Goal: Task Accomplishment & Management: Manage account settings

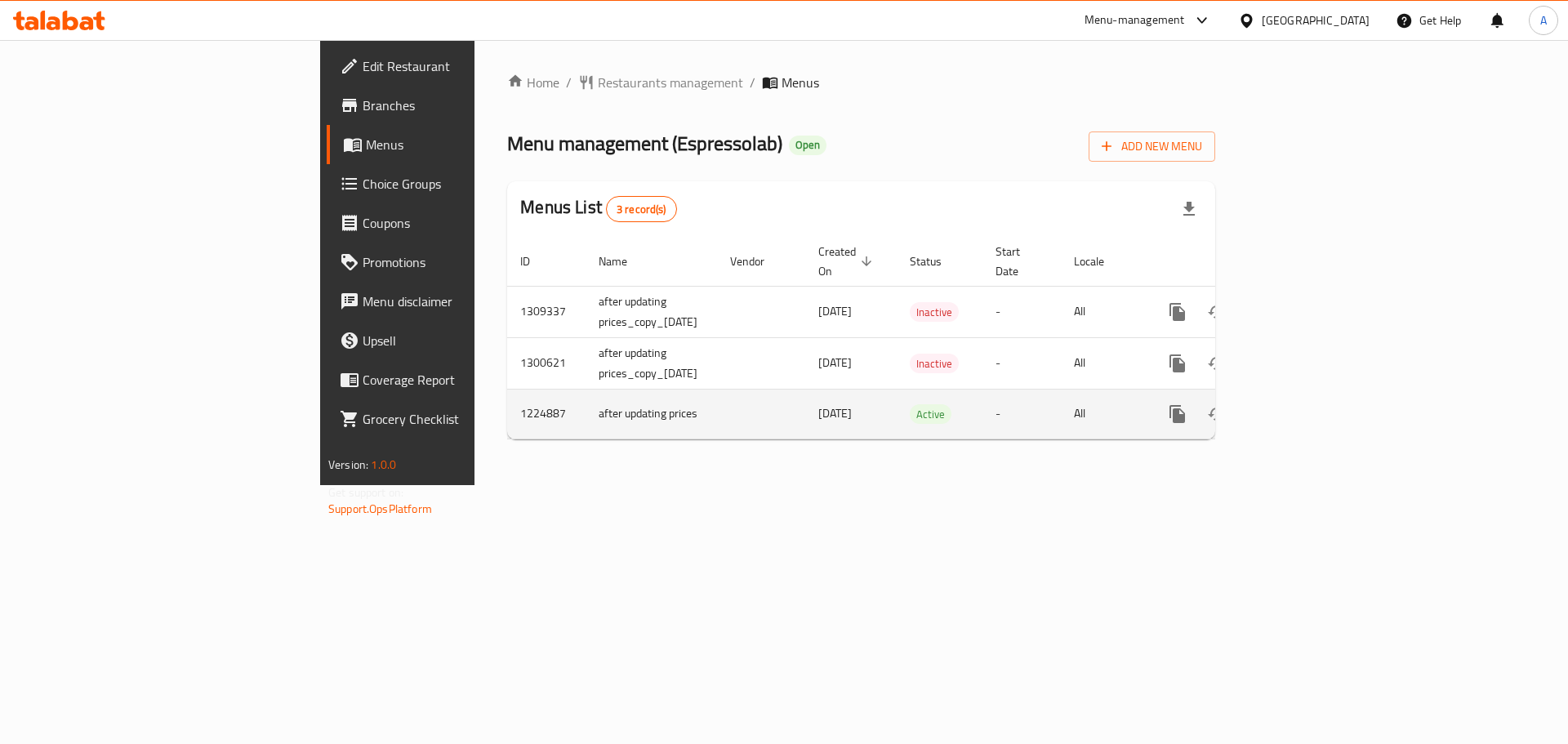
click at [1306, 404] on icon "enhanced table" at bounding box center [1295, 413] width 20 height 20
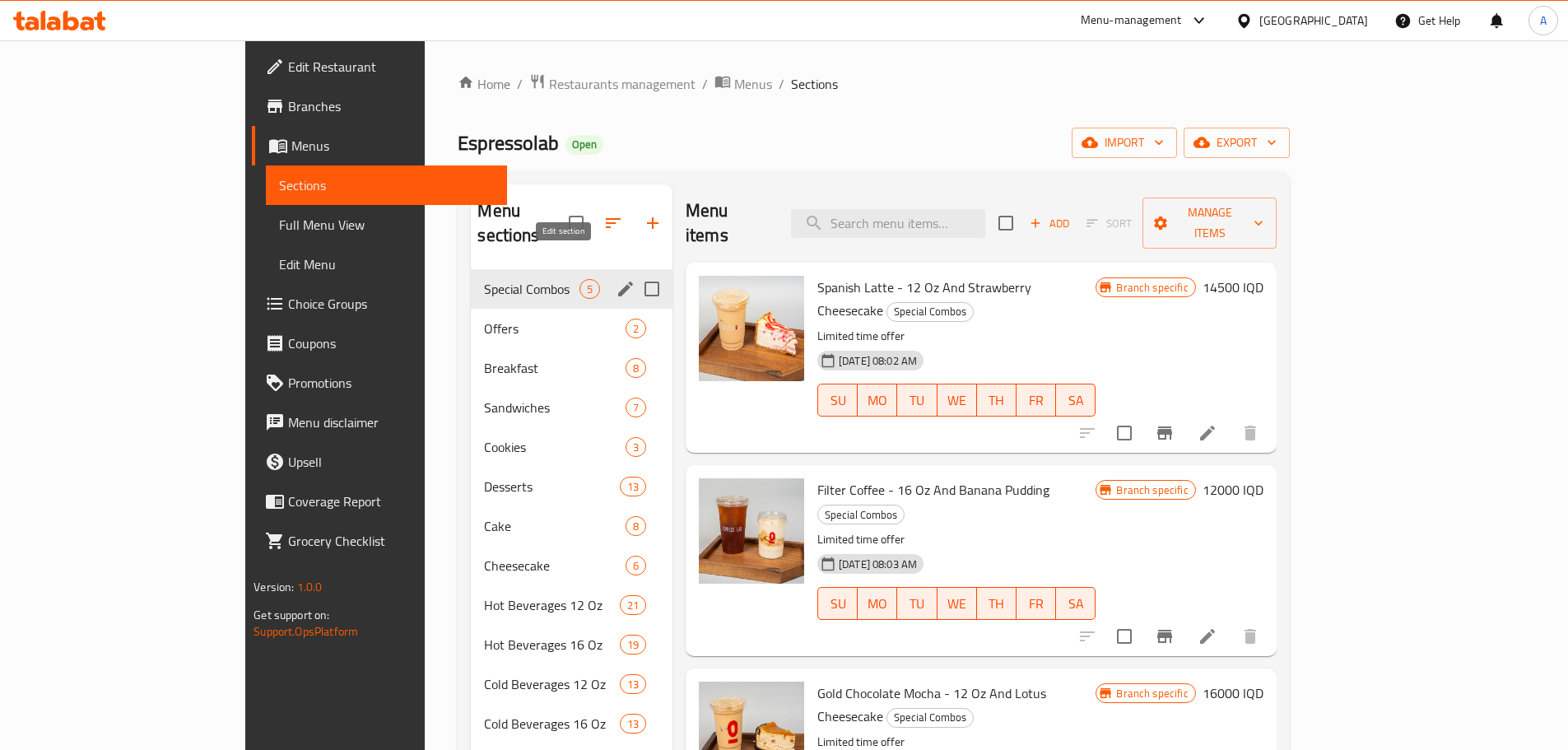
click at [615, 279] on icon "edit" at bounding box center [625, 289] width 20 height 20
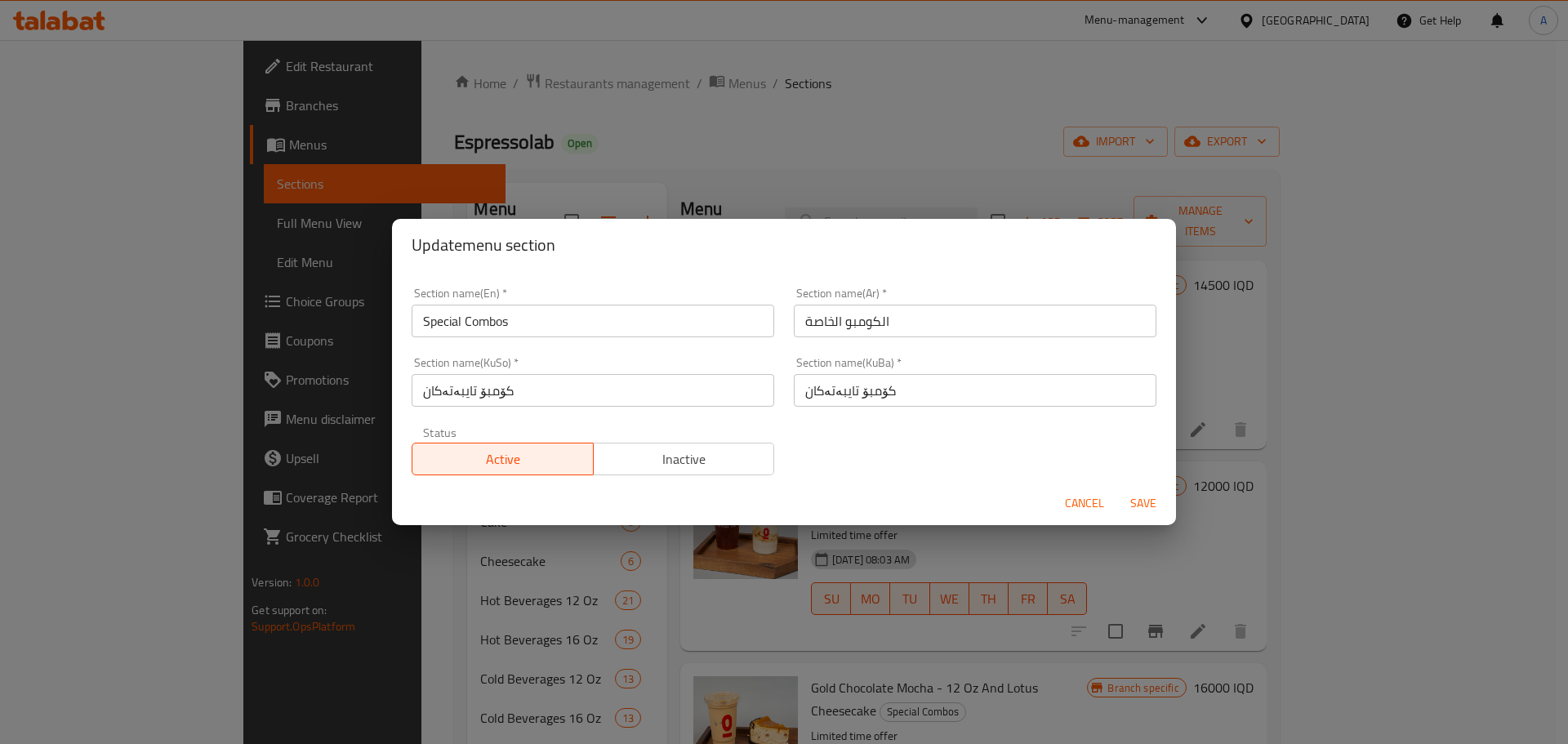
click at [469, 335] on input "Special Combos" at bounding box center [593, 321] width 363 height 33
click at [472, 335] on input "Special Combos" at bounding box center [593, 321] width 363 height 33
click at [473, 335] on input "Special Combos" at bounding box center [593, 321] width 363 height 33
click at [478, 327] on input "Special Combos" at bounding box center [593, 321] width 363 height 33
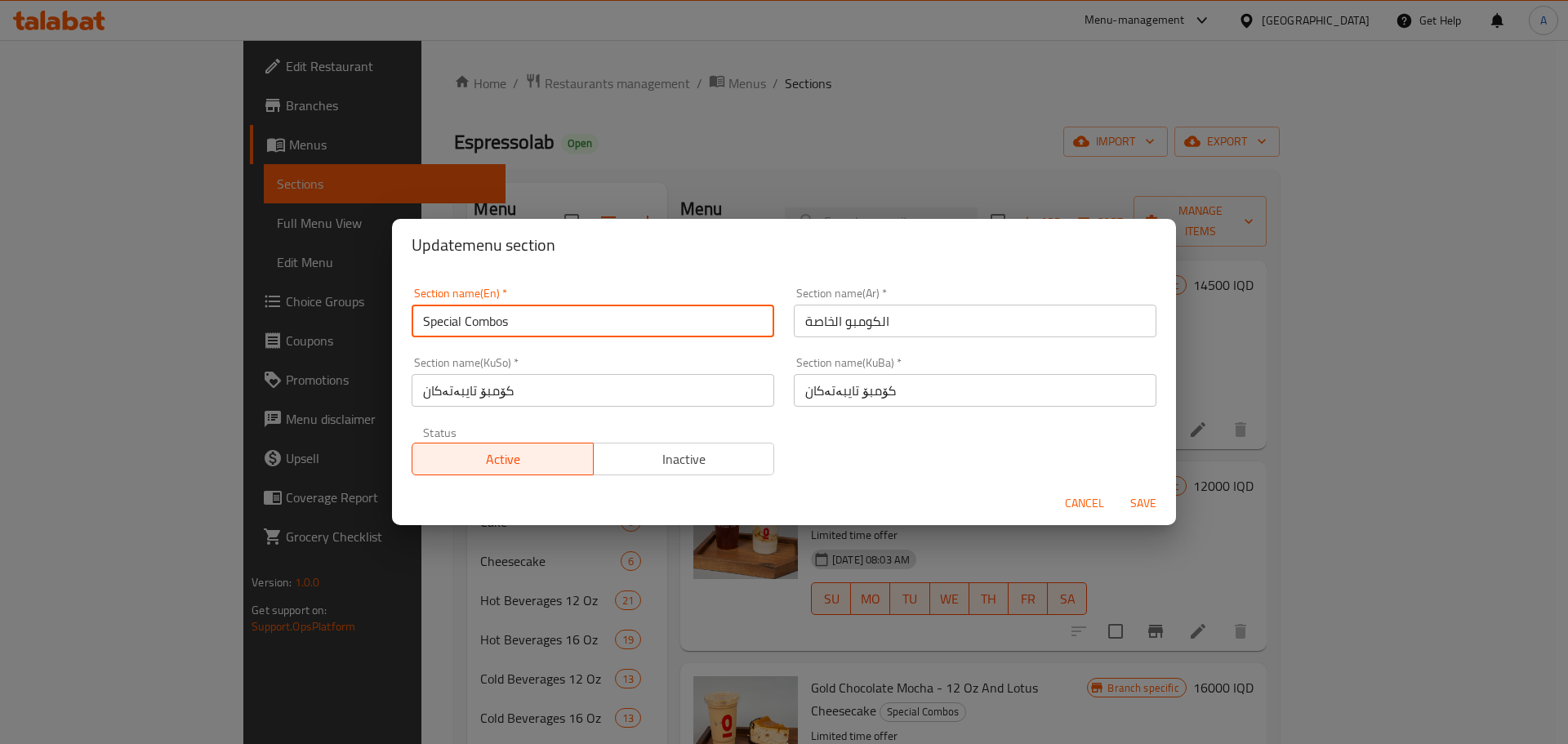
drag, startPoint x: 478, startPoint y: 327, endPoint x: 404, endPoint y: 326, distance: 74.0
click at [404, 326] on div "Section name(En)   * Special Combos Section name(En) *" at bounding box center [593, 313] width 382 height 69
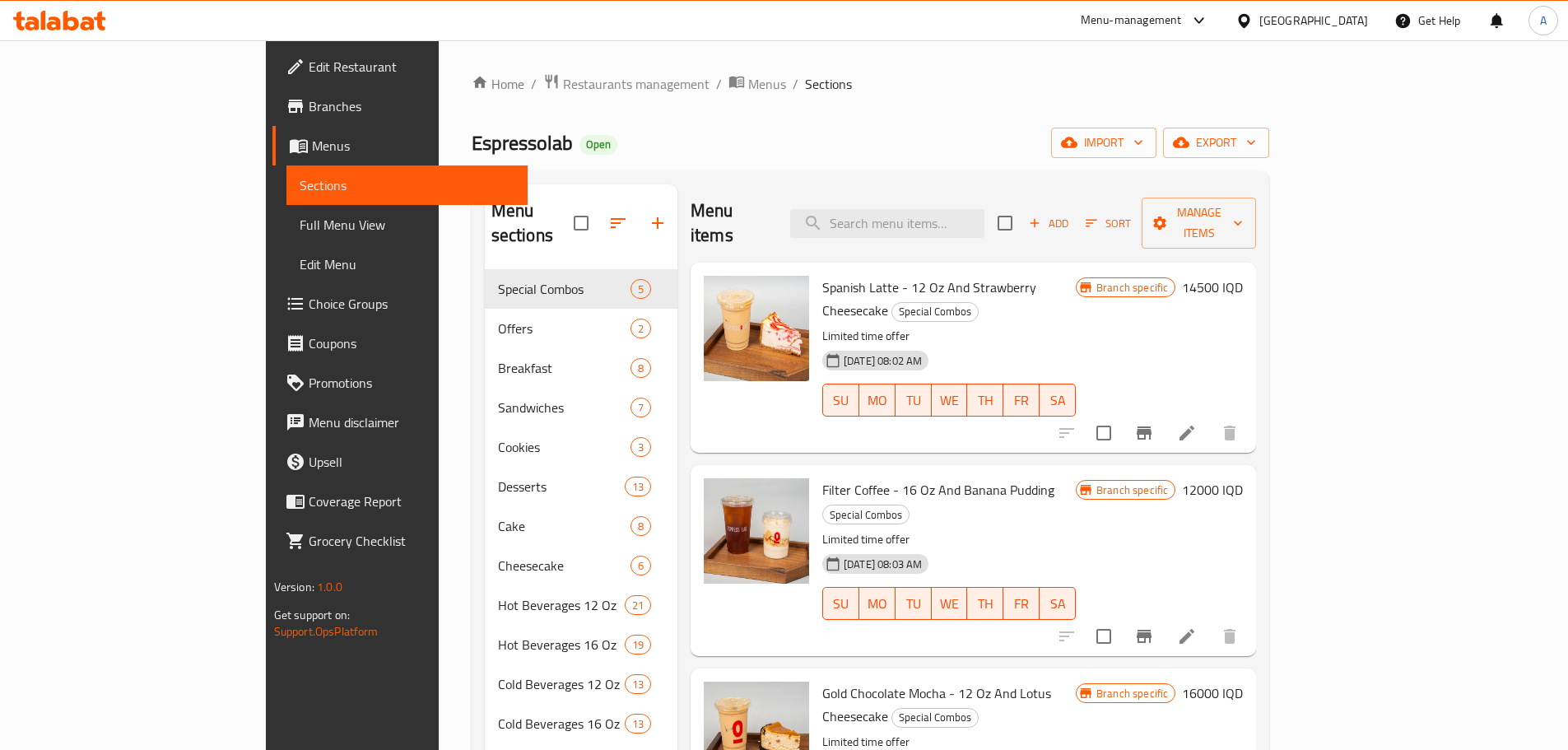
click at [895, 275] on span "Spanish Latte - 12 Oz And Strawberry Cheesecake" at bounding box center [929, 298] width 214 height 48
copy h6 "Spanish Latte - 12 Oz And Strawberry Cheesecake"
click at [822, 477] on span "Filter Coffee - 16 Oz And Banana Pudding" at bounding box center [938, 489] width 232 height 25
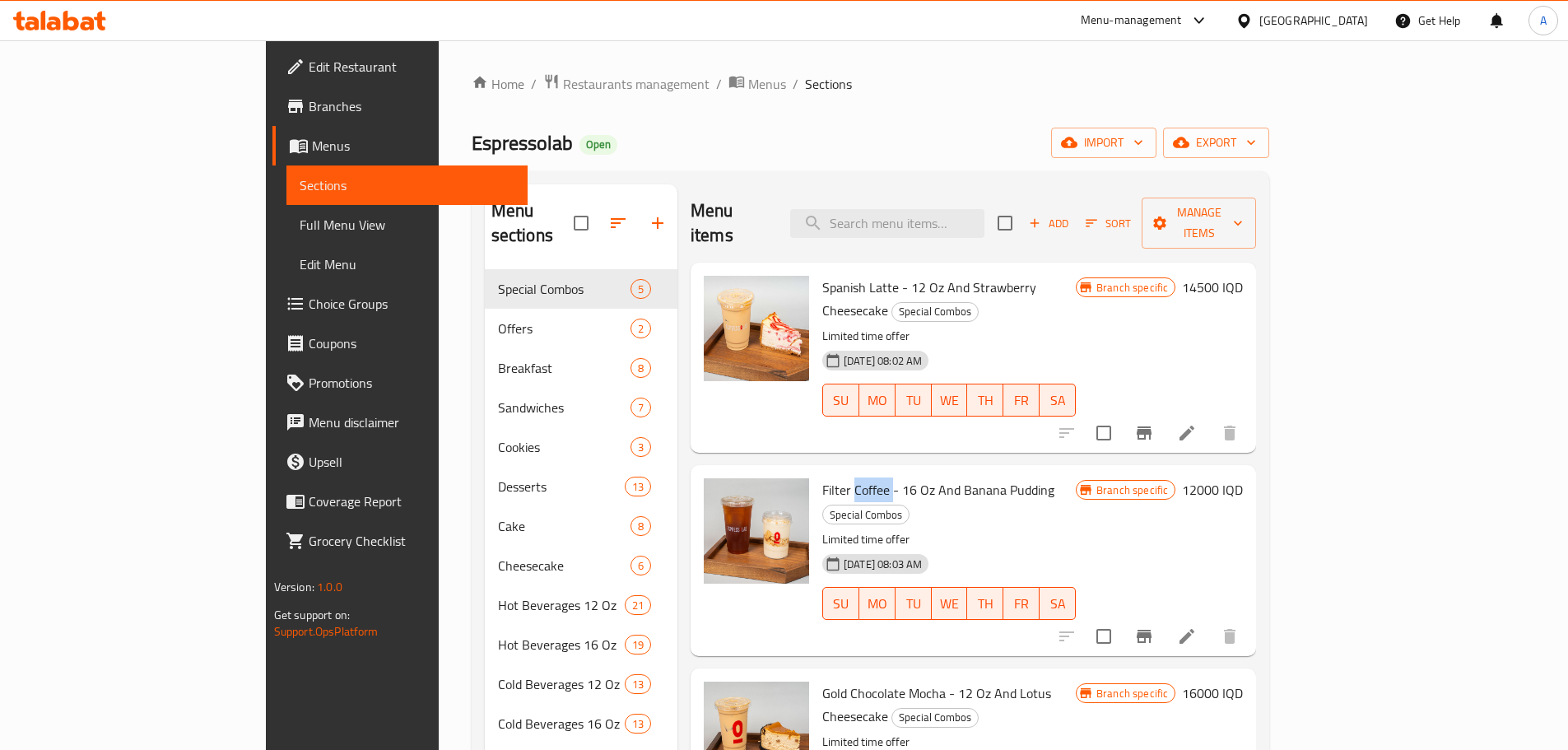
click at [822, 477] on span "Filter Coffee - 16 Oz And Banana Pudding" at bounding box center [938, 489] width 232 height 25
drag, startPoint x: 801, startPoint y: 434, endPoint x: 793, endPoint y: 431, distance: 8.5
click at [822, 477] on span "Filter Coffee - 16 Oz And Banana Pudding" at bounding box center [938, 489] width 232 height 25
copy h6 "Filter Coffee - 16 Oz And Banana Pudding"
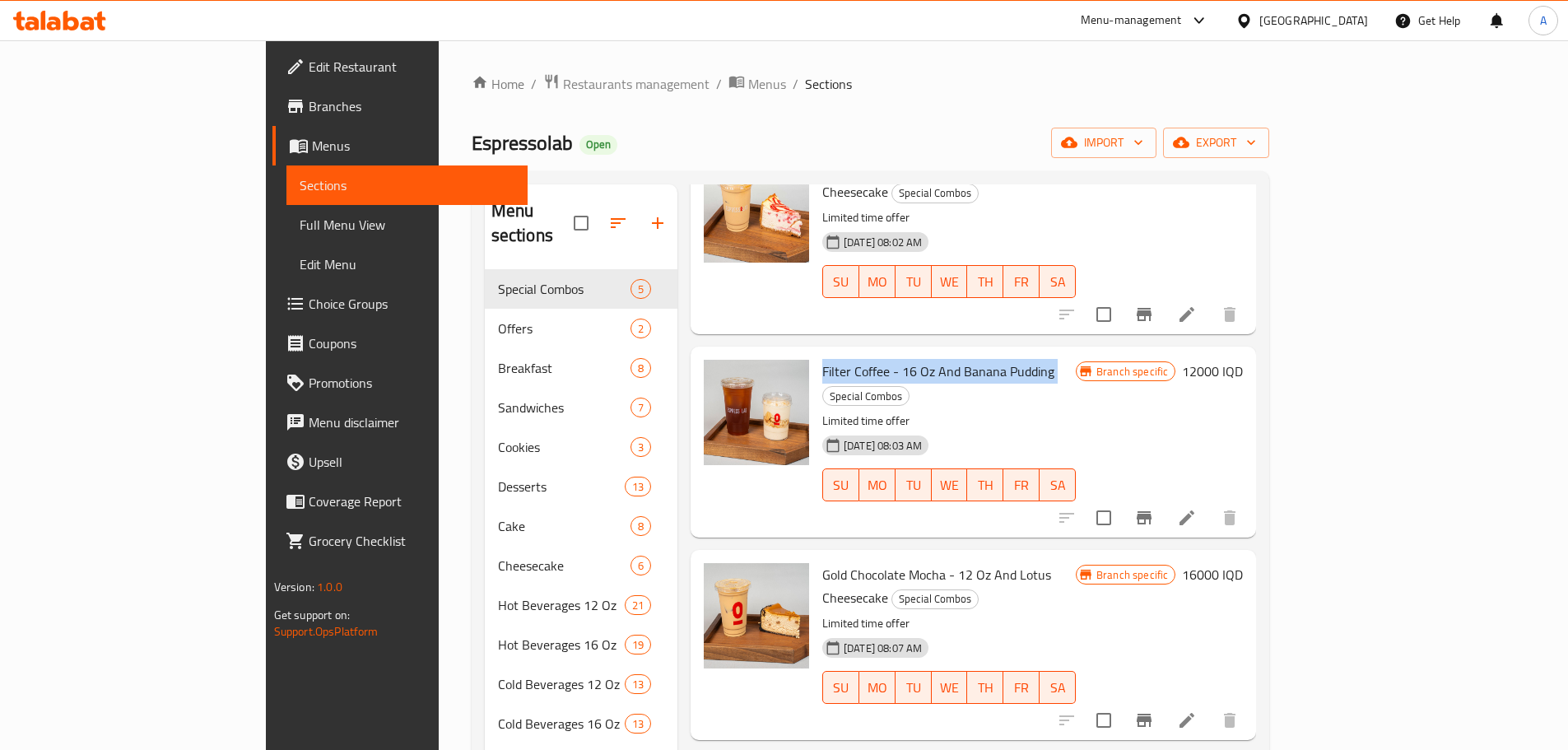
scroll to position [165, 0]
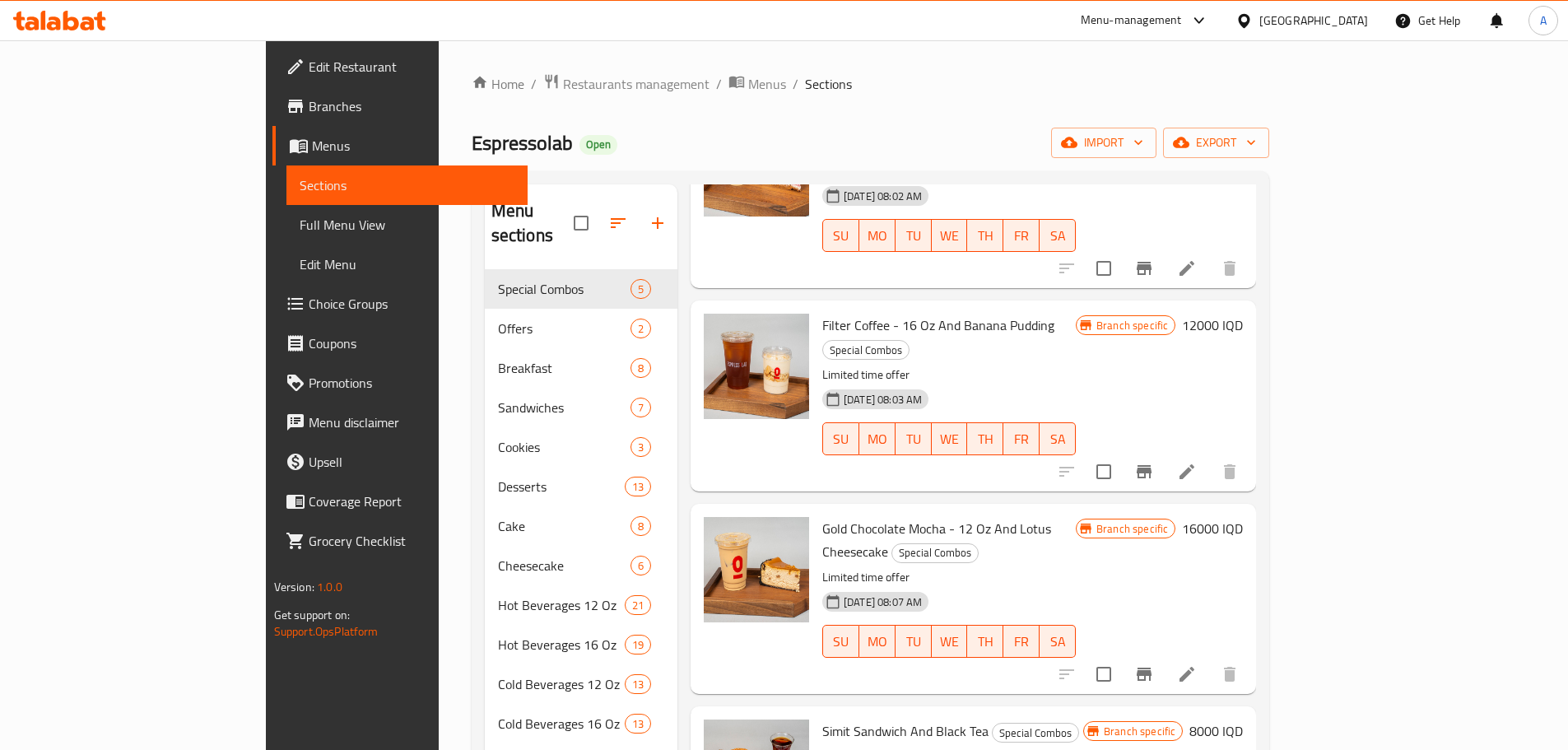
click at [822, 516] on span "Gold Chocolate Mocha - 12 Oz And Lotus Cheesecake" at bounding box center [936, 540] width 229 height 48
copy h6 "Gold Chocolate Mocha - 12 Oz And Lotus Cheesecake"
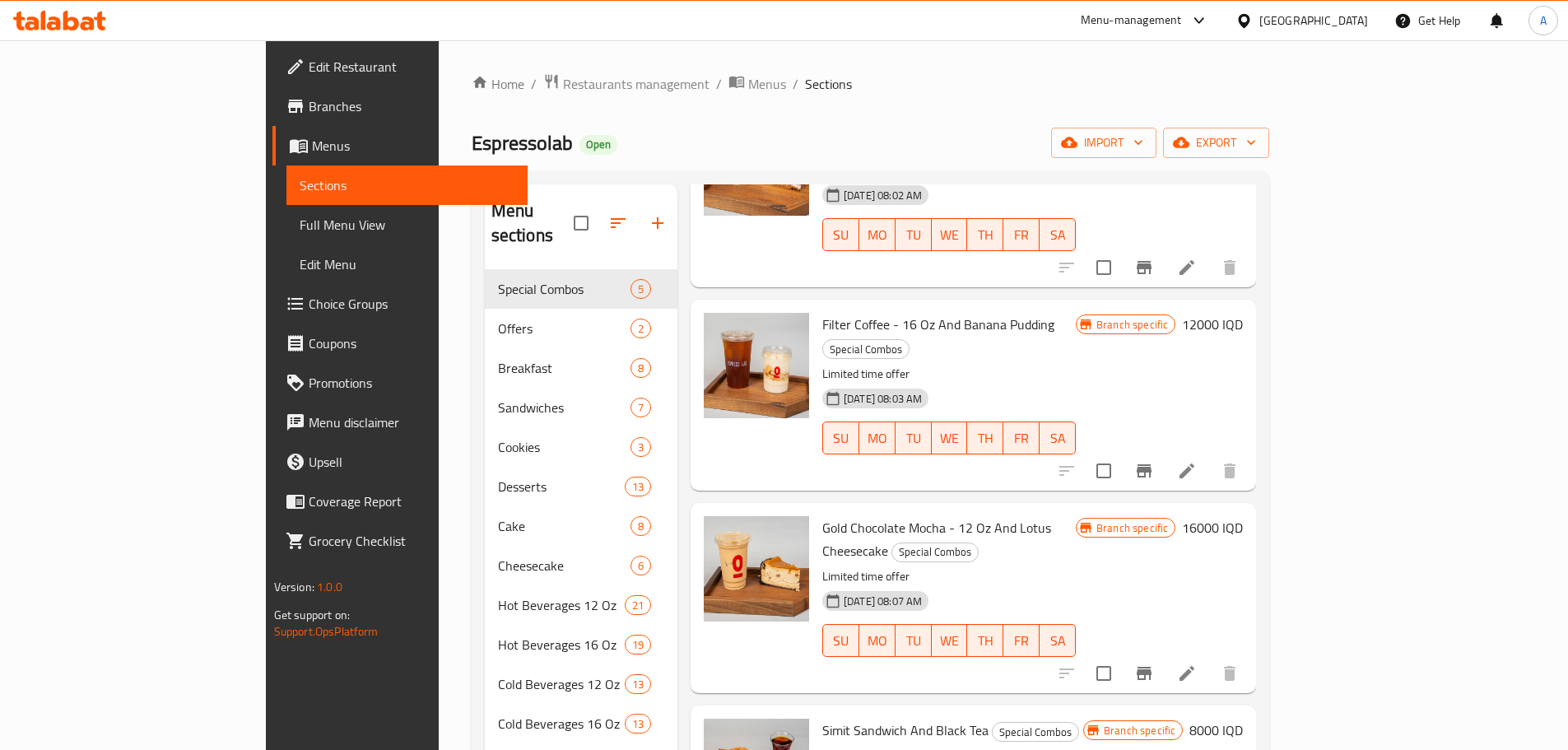
copy h6 "Simit Sandwich And Black Tea"
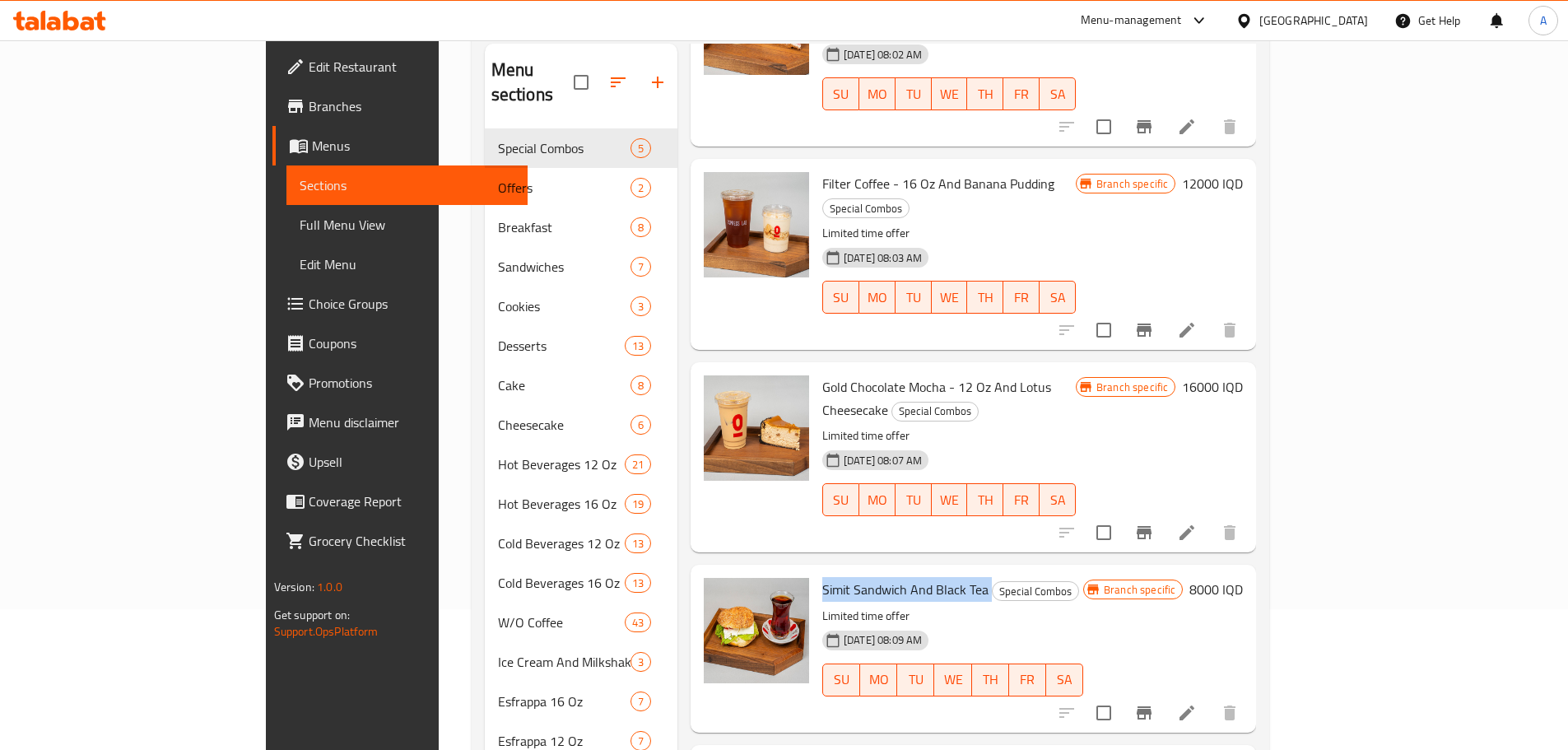
scroll to position [230, 0]
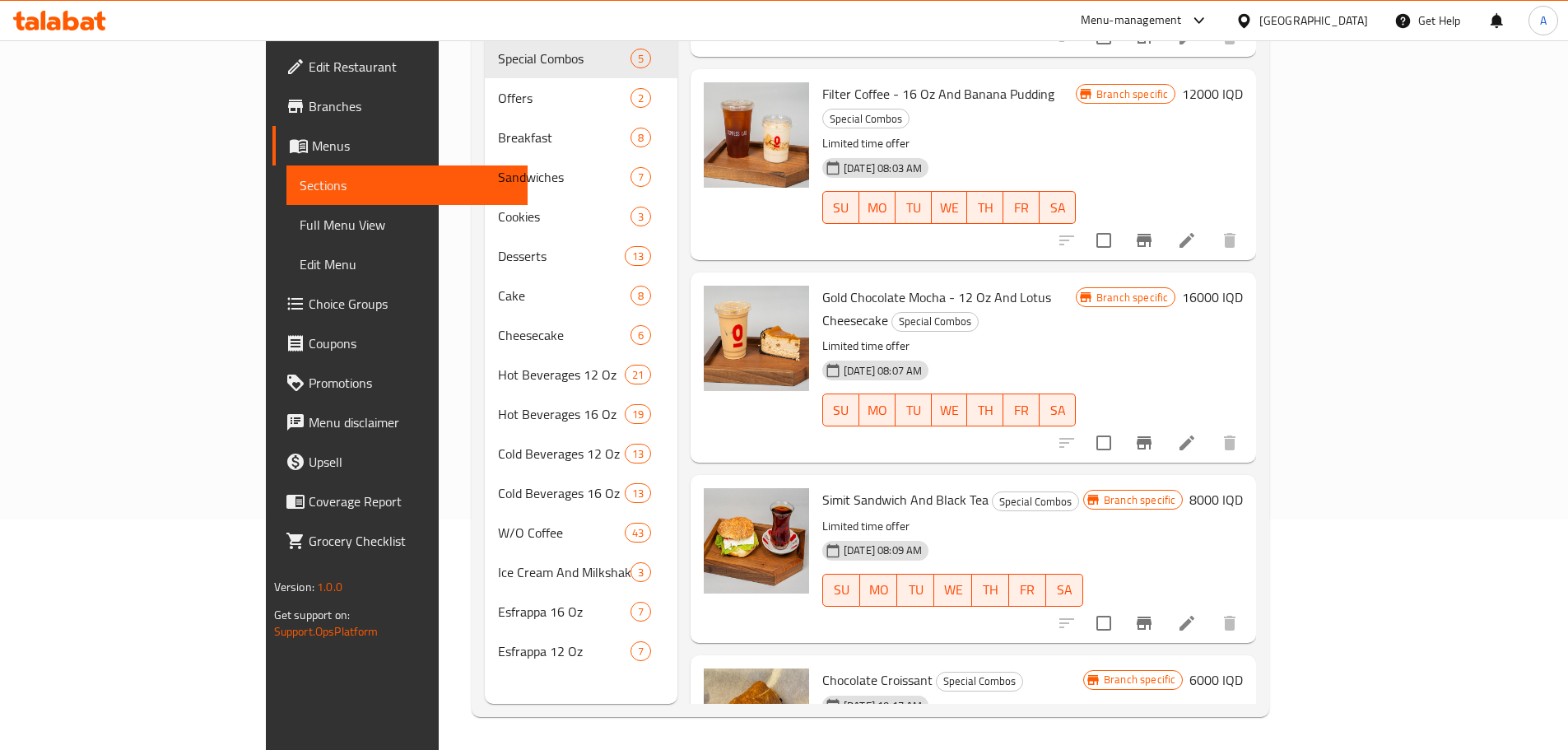
click at [822, 668] on span "Chocolate Croissant" at bounding box center [877, 680] width 110 height 25
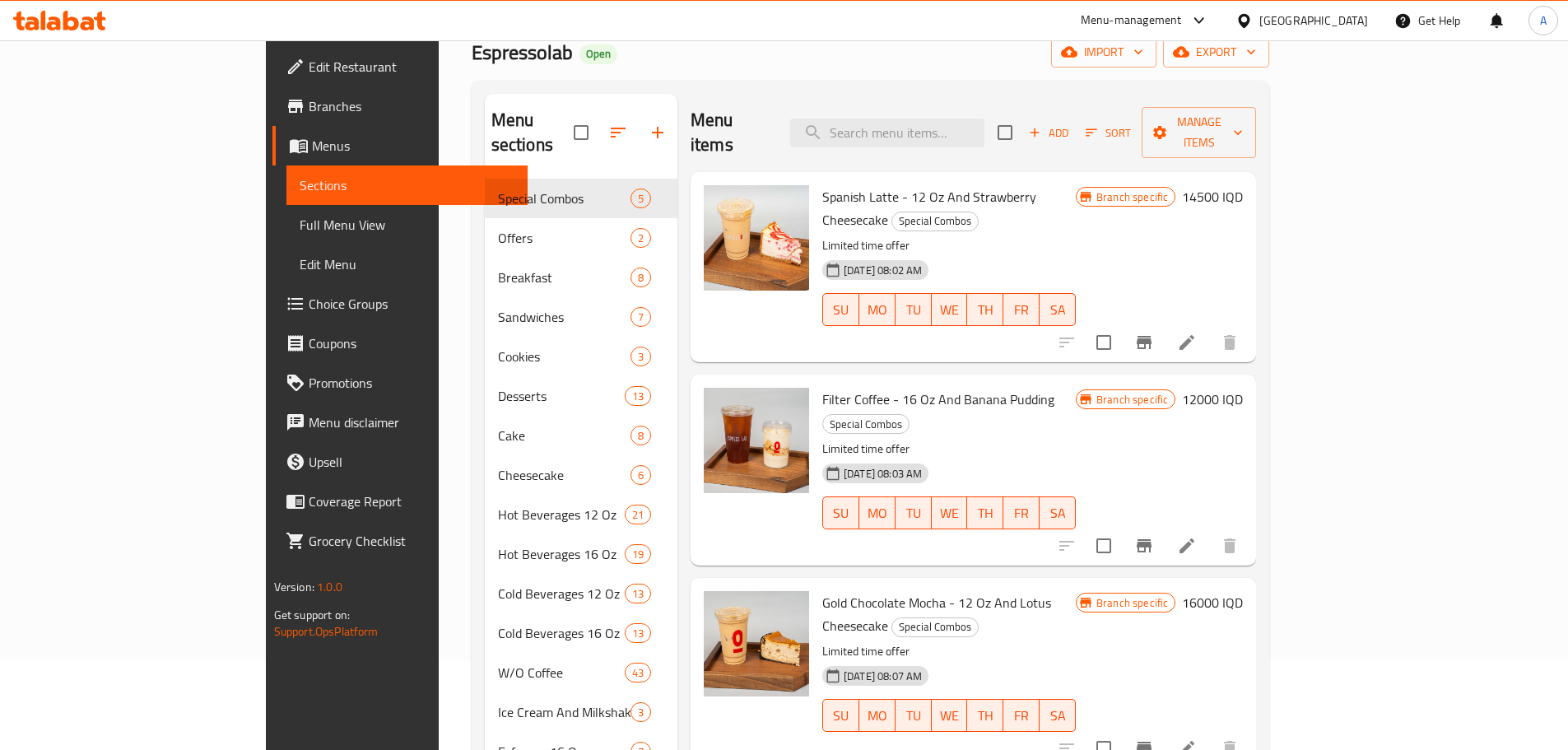
scroll to position [0, 0]
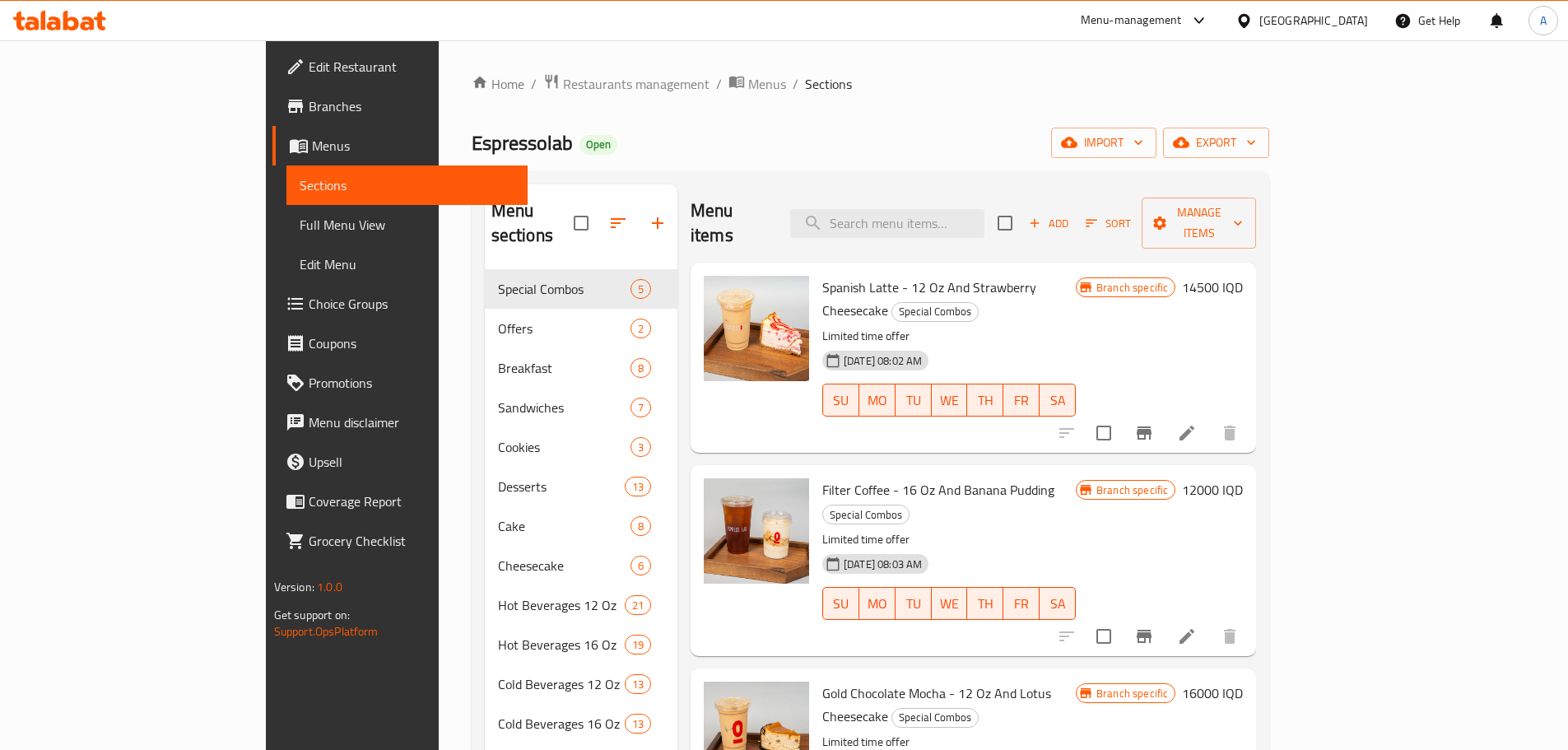
click at [1243, 276] on h6 "14500 IQD" at bounding box center [1213, 287] width 61 height 23
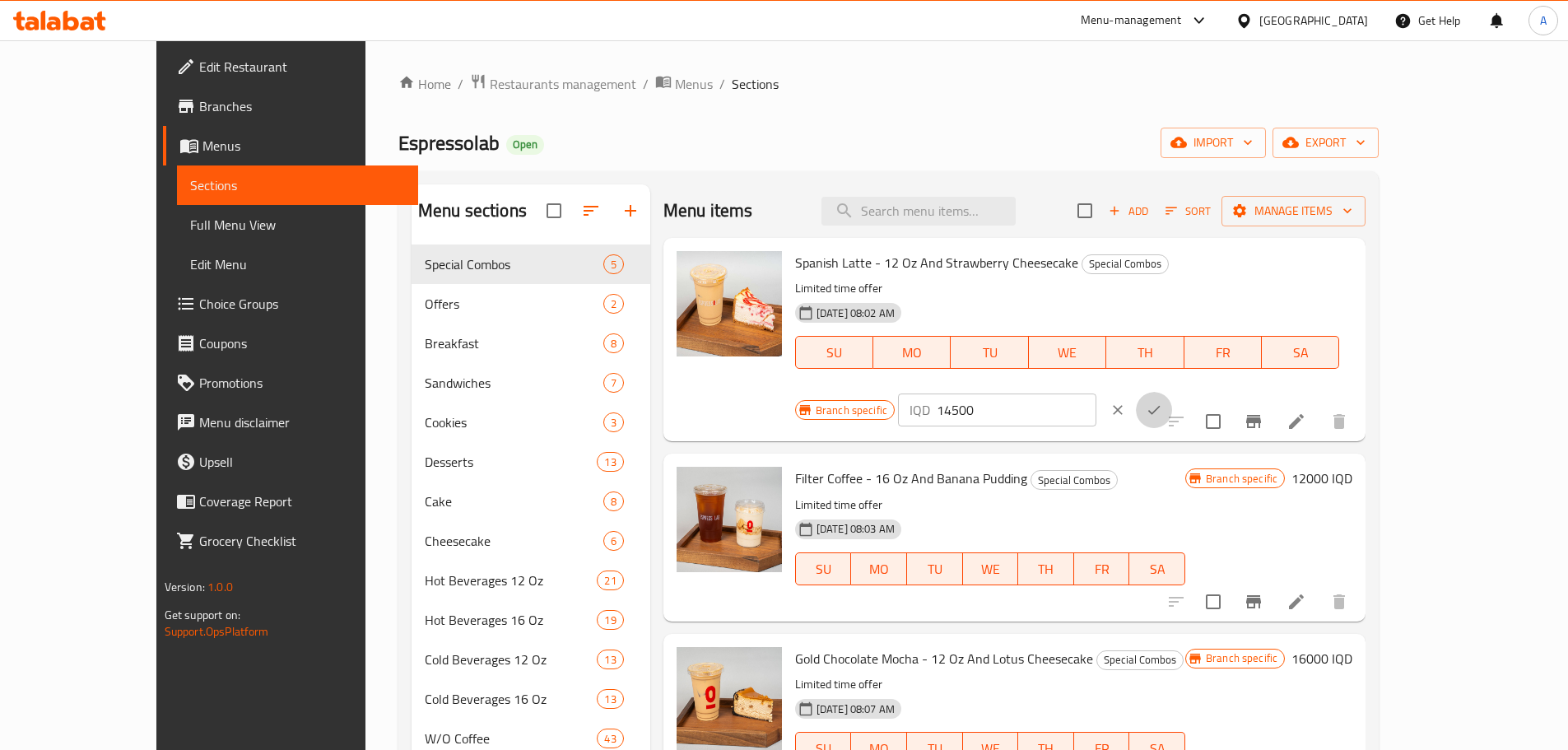
click at [1163, 402] on icon "ok" at bounding box center [1154, 410] width 17 height 17
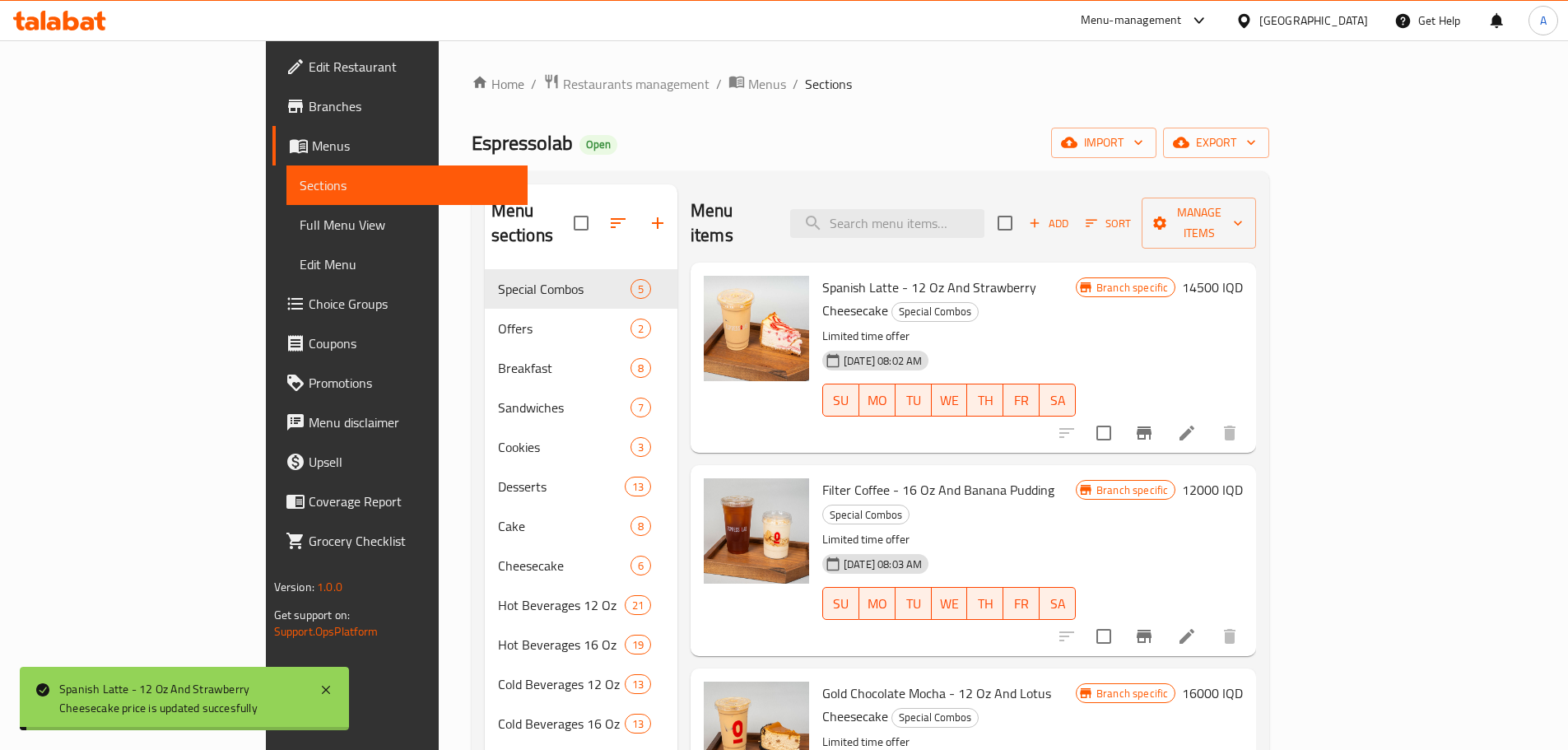
click at [1243, 276] on div "Branch specific 14500 IQD" at bounding box center [1159, 357] width 167 height 164
click at [1243, 276] on h6 "14500 IQD" at bounding box center [1213, 287] width 61 height 23
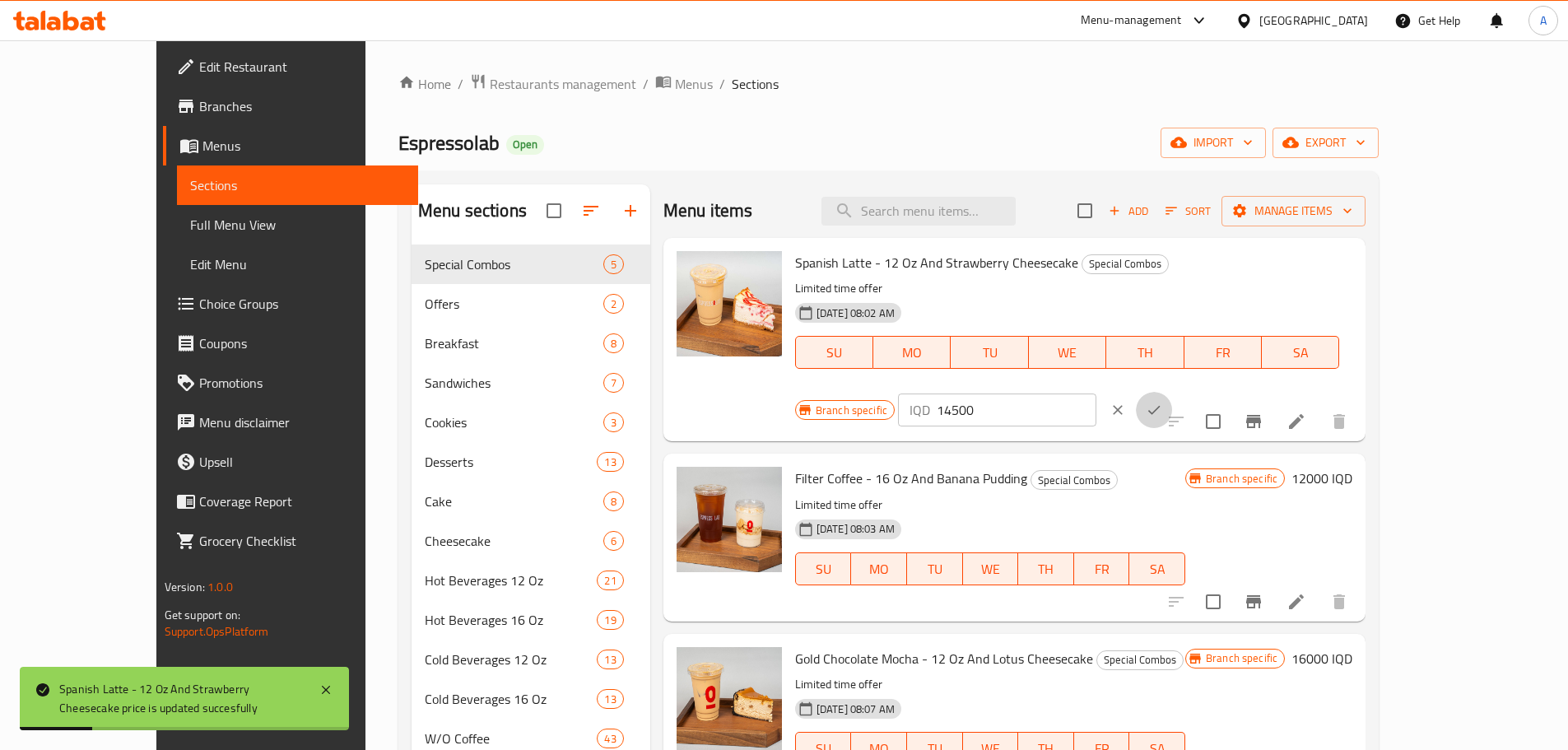
click at [1172, 392] on button "ok" at bounding box center [1154, 410] width 36 height 36
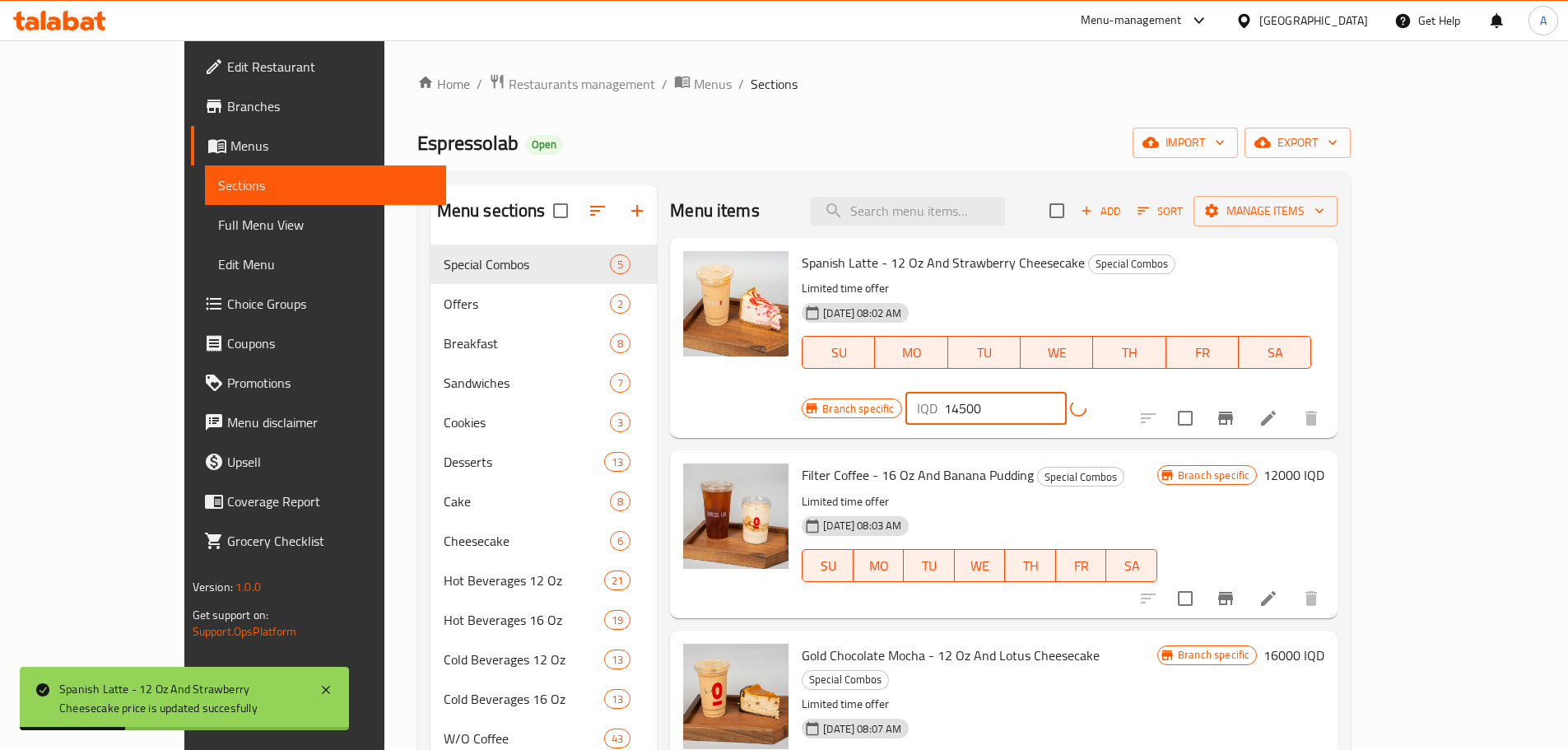
click at [1067, 392] on input "14500" at bounding box center [1006, 409] width 123 height 33
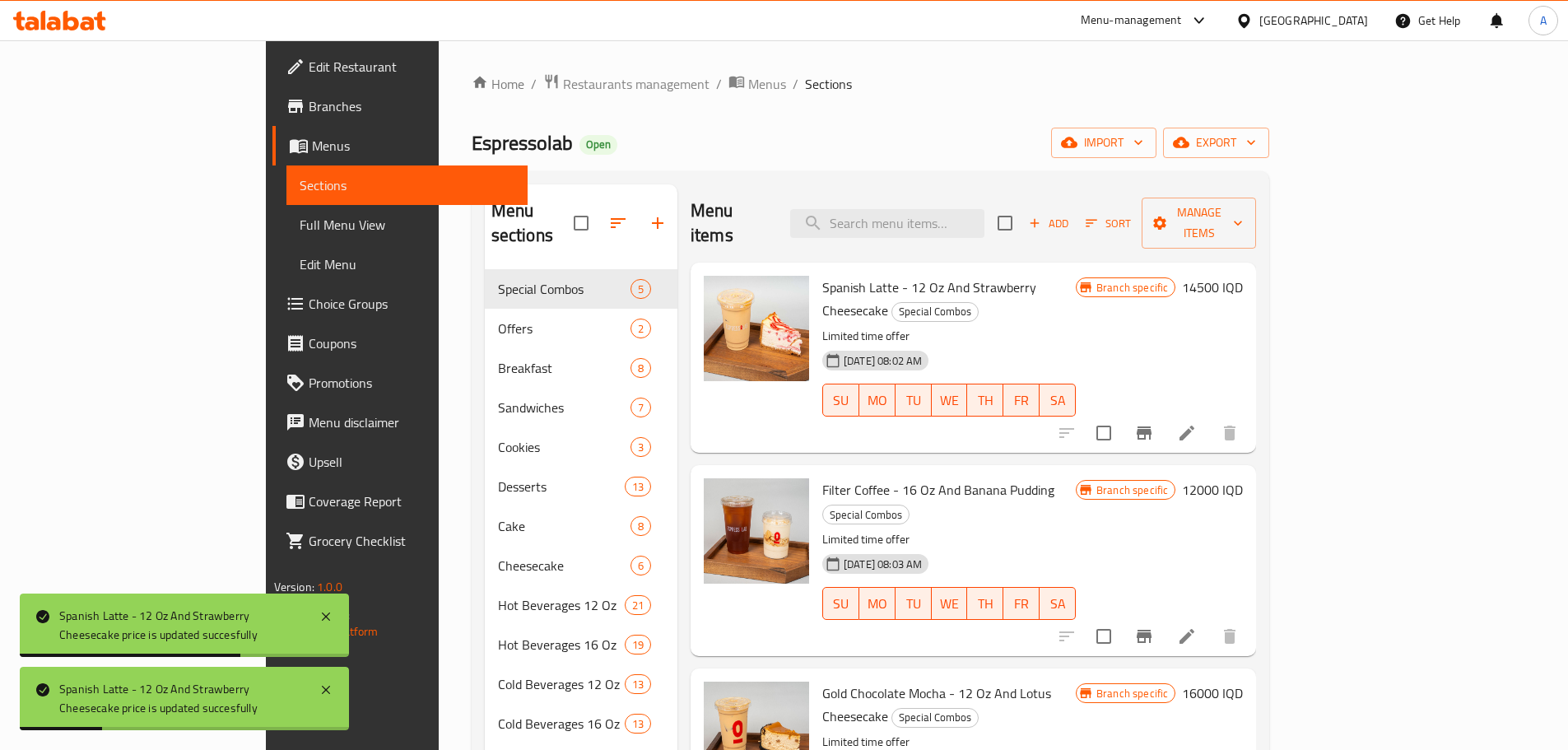
click at [867, 472] on div "Filter Coffee - 16 Oz And Banana Pudding Special Combos Limited time offer [DAT…" at bounding box center [949, 560] width 267 height 177
click at [864, 477] on span "Filter Coffee - 16 Oz And Banana Pudding" at bounding box center [938, 489] width 232 height 25
